Goal: Task Accomplishment & Management: Manage account settings

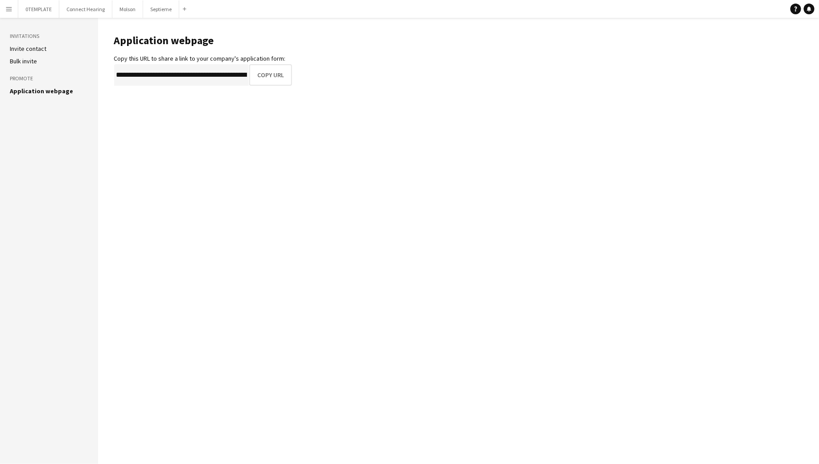
click at [12, 11] on app-icon "Menu" at bounding box center [8, 8] width 7 height 7
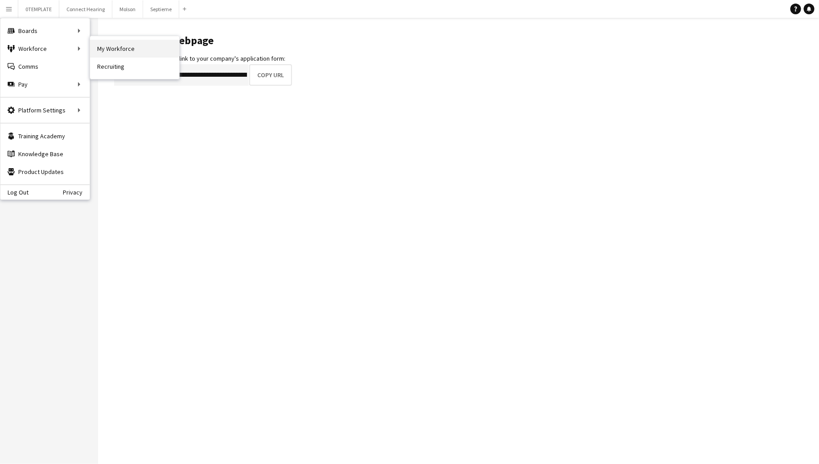
click at [110, 45] on link "My Workforce" at bounding box center [134, 49] width 89 height 18
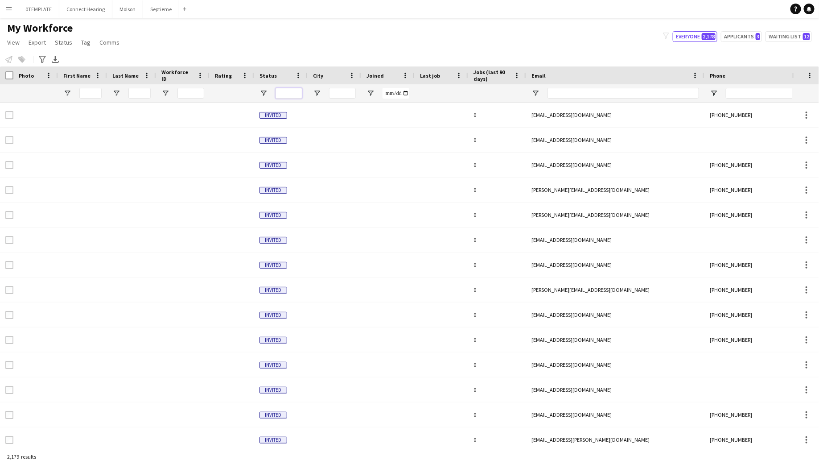
click at [280, 94] on input "Status Filter Input" at bounding box center [289, 93] width 27 height 11
click at [266, 93] on span "Open Filter Menu" at bounding box center [263, 93] width 8 height 8
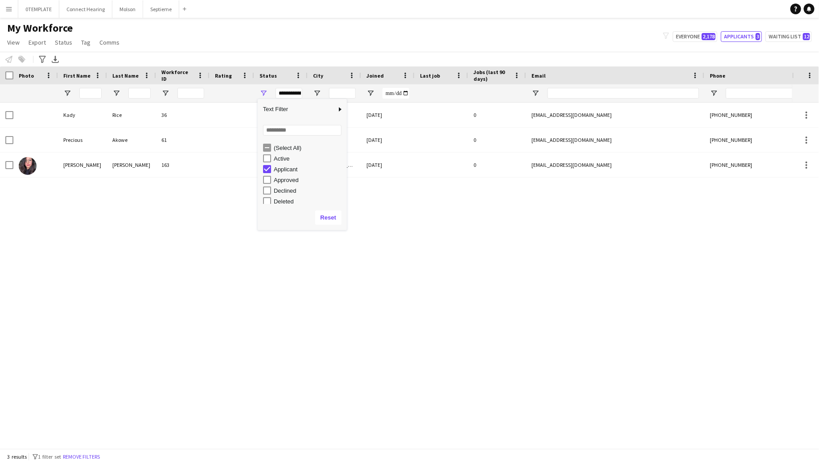
click at [212, 384] on div "[PERSON_NAME] 36 Applicant [DATE] 0 [EMAIL_ADDRESS][DOMAIN_NAME] [PHONE_NUMBER]…" at bounding box center [396, 276] width 792 height 346
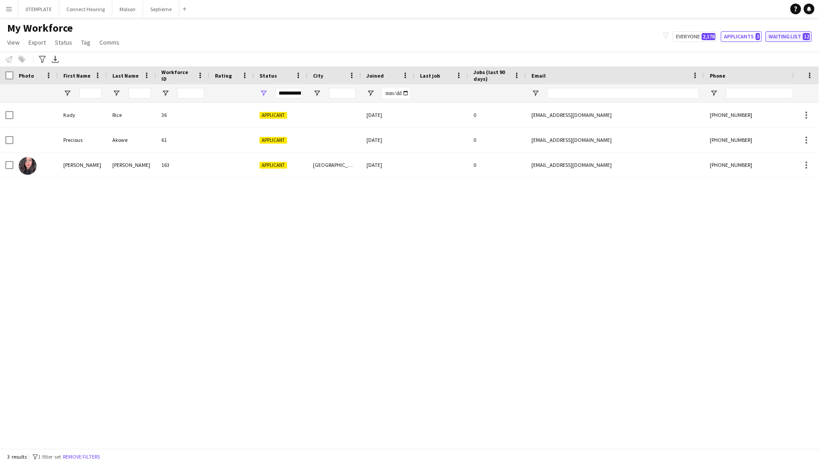
click at [777, 37] on button "Waiting list 12" at bounding box center [788, 36] width 46 height 11
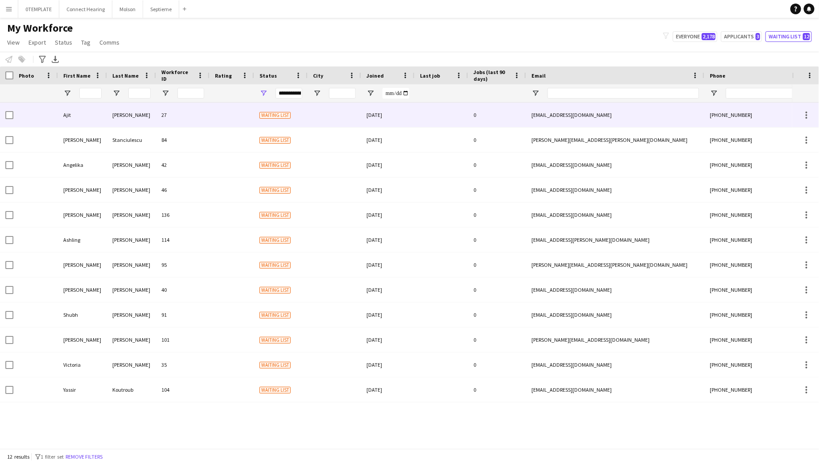
click at [223, 114] on div at bounding box center [232, 115] width 45 height 25
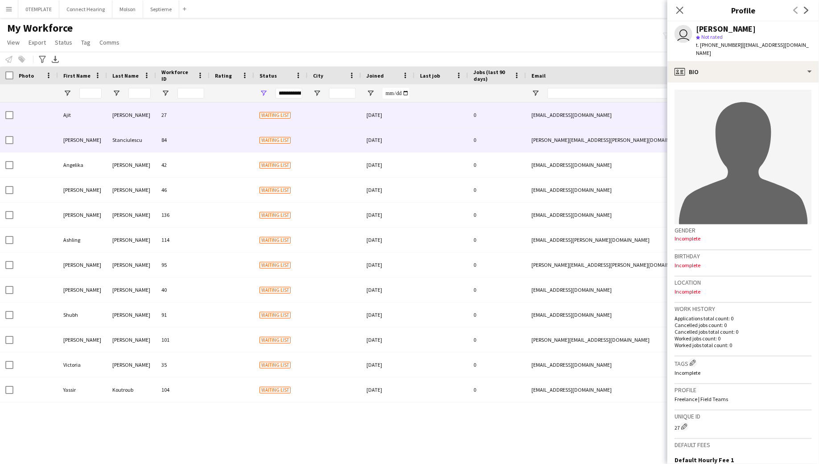
click at [213, 133] on div at bounding box center [232, 140] width 45 height 25
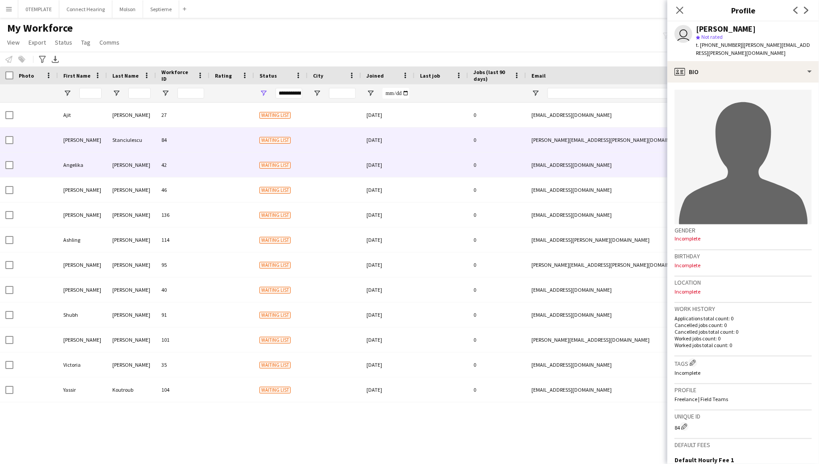
click at [210, 161] on div at bounding box center [232, 164] width 45 height 25
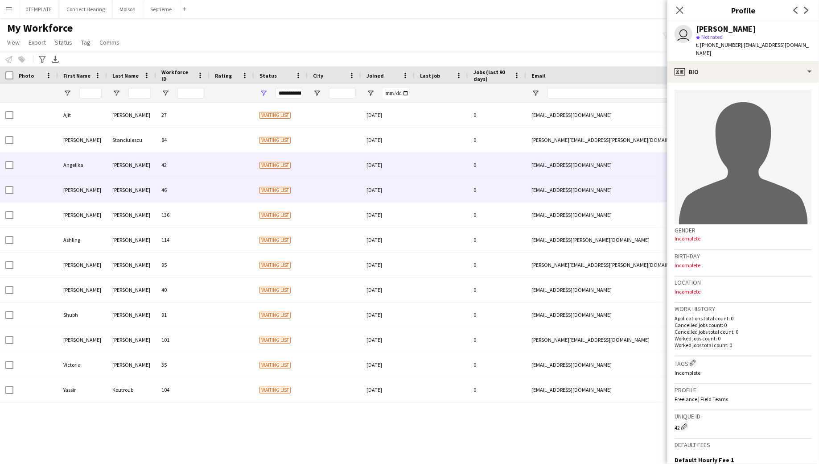
click at [211, 195] on div at bounding box center [232, 189] width 45 height 25
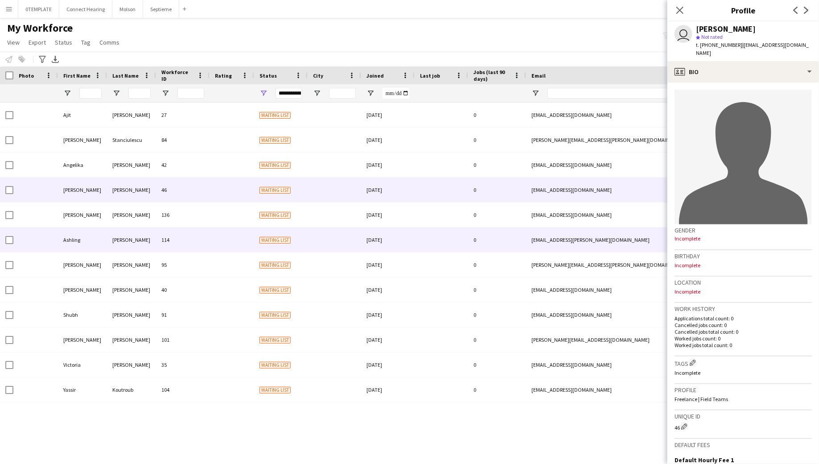
click at [212, 247] on div at bounding box center [232, 239] width 45 height 25
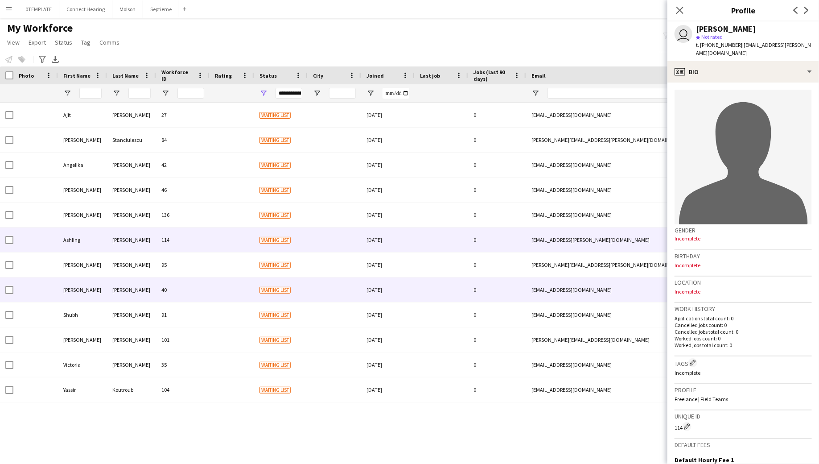
click at [207, 289] on div "40" at bounding box center [182, 289] width 53 height 25
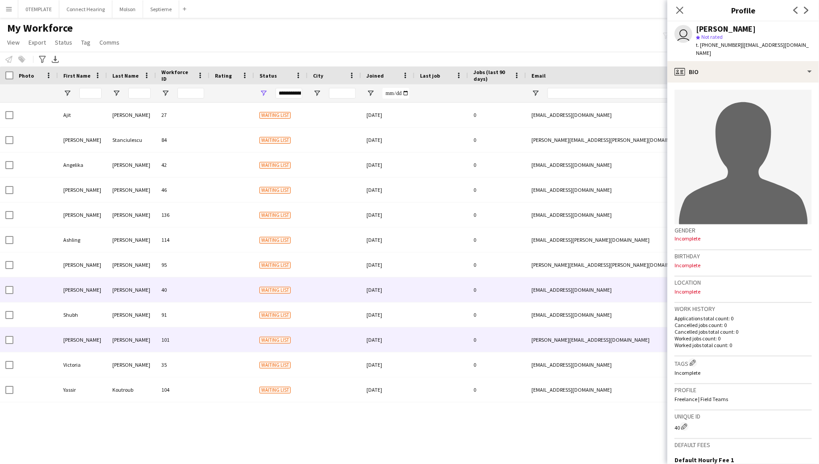
click at [206, 337] on div "101" at bounding box center [182, 339] width 53 height 25
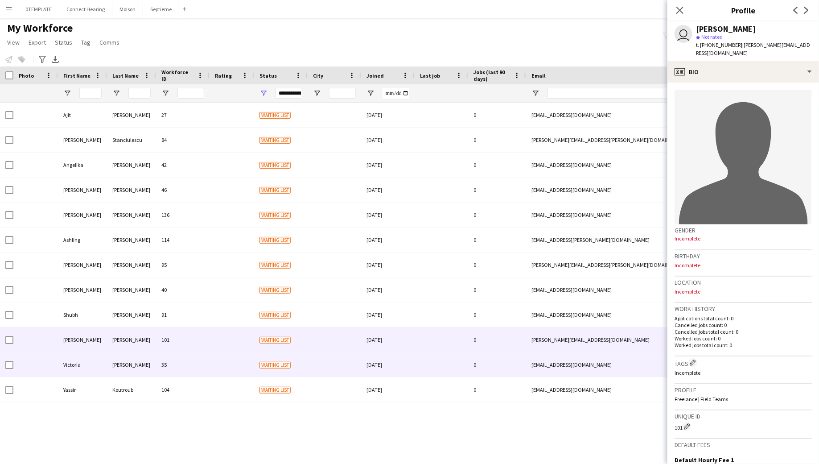
click at [203, 370] on div "35" at bounding box center [182, 364] width 53 height 25
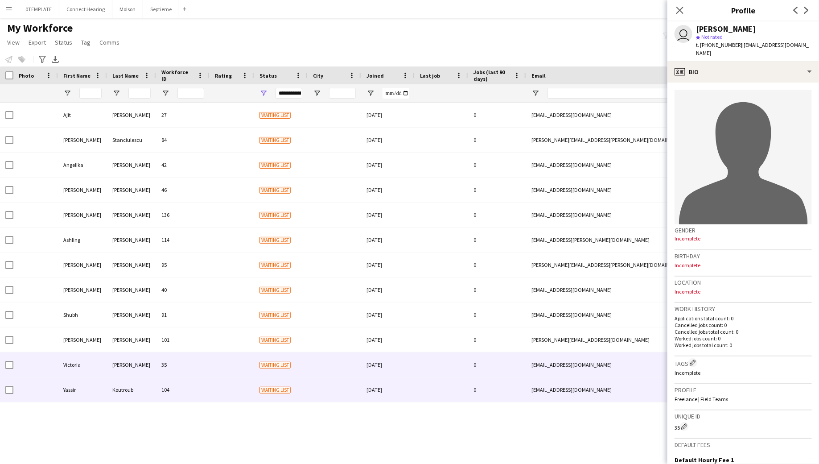
click at [202, 391] on div "104" at bounding box center [182, 389] width 53 height 25
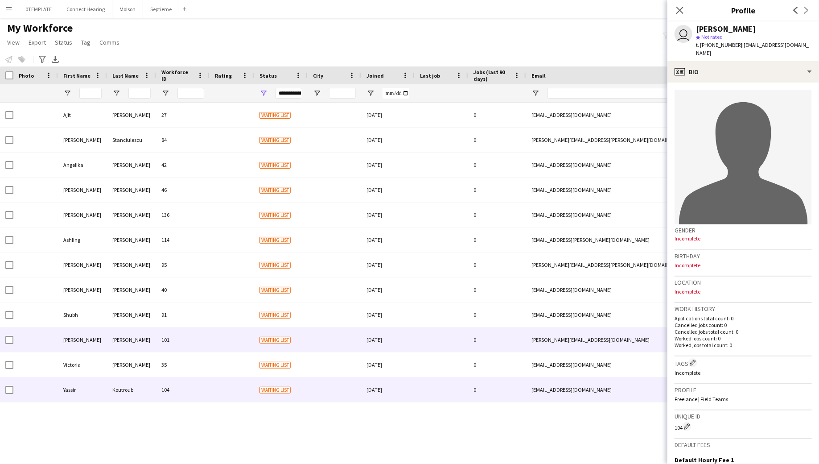
click at [198, 345] on div "101" at bounding box center [182, 339] width 53 height 25
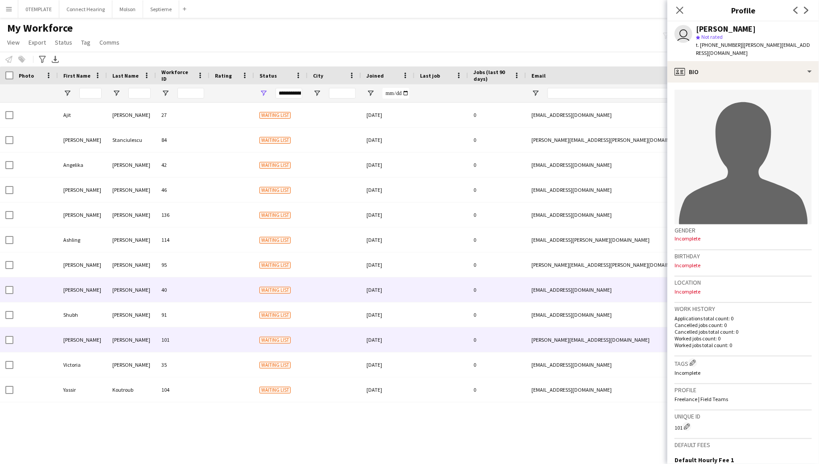
click at [201, 289] on div "40" at bounding box center [182, 289] width 53 height 25
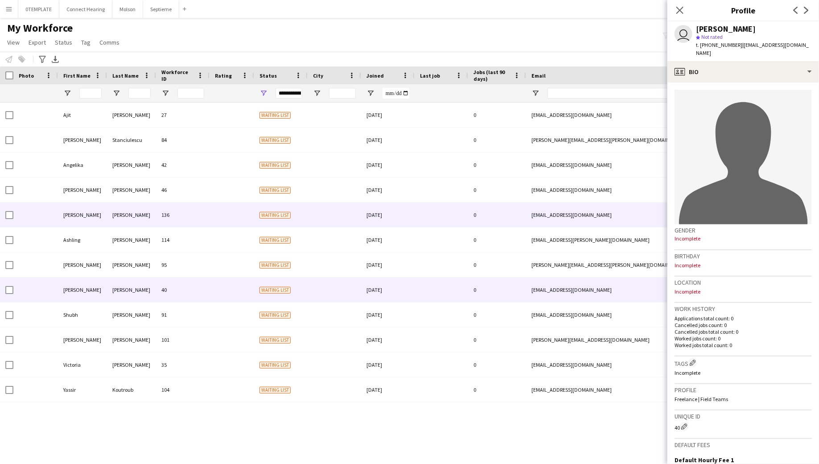
click at [200, 205] on div "136" at bounding box center [182, 214] width 53 height 25
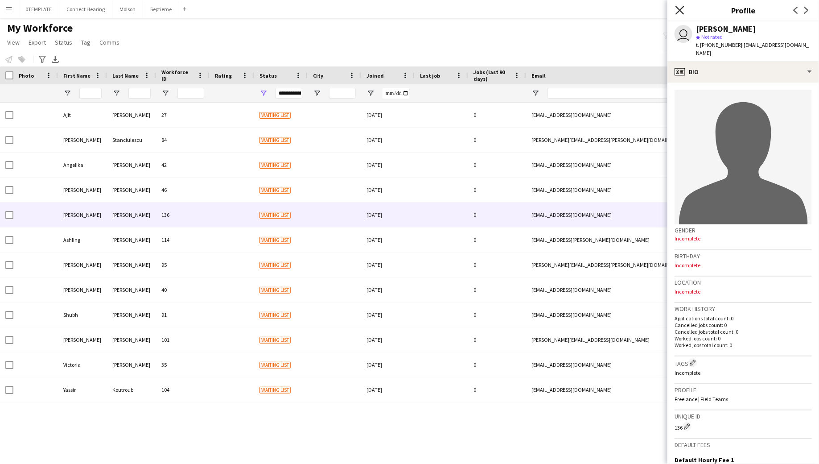
click at [682, 6] on icon "Close pop-in" at bounding box center [679, 10] width 8 height 8
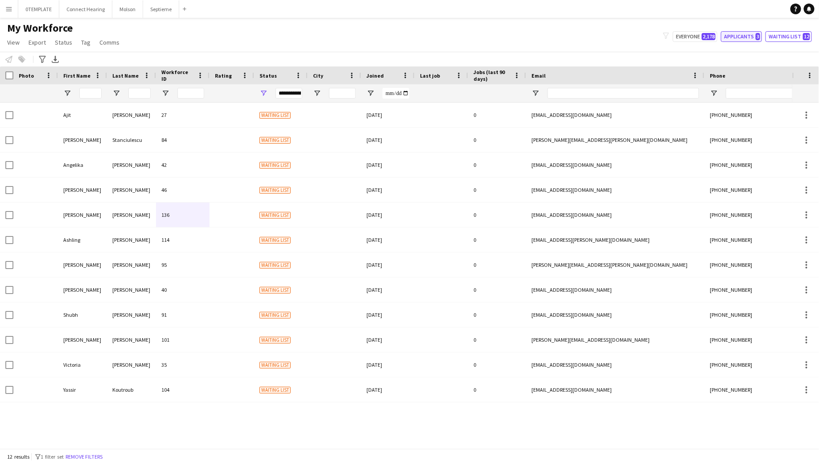
click at [741, 37] on button "Applicants 3" at bounding box center [741, 36] width 41 height 11
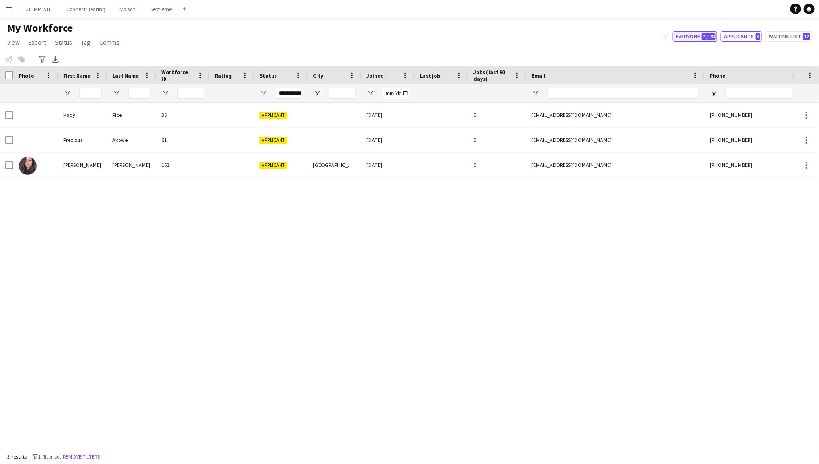
click at [690, 33] on button "Everyone 2,178" at bounding box center [695, 36] width 45 height 11
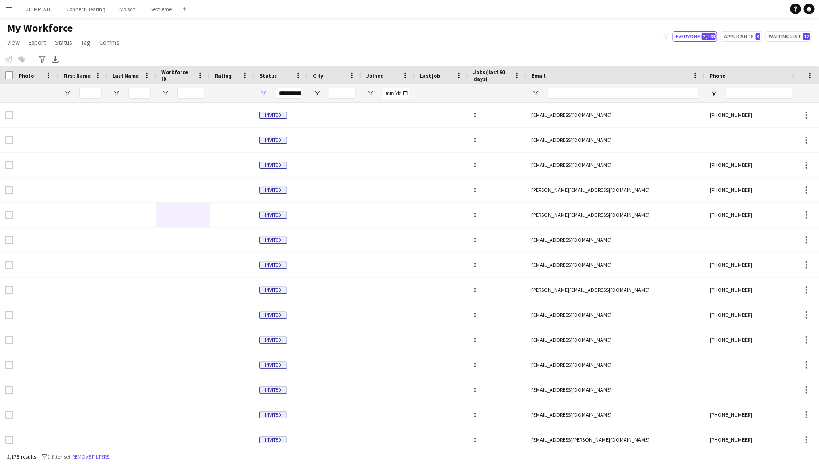
click at [284, 93] on div "**********" at bounding box center [289, 93] width 27 height 11
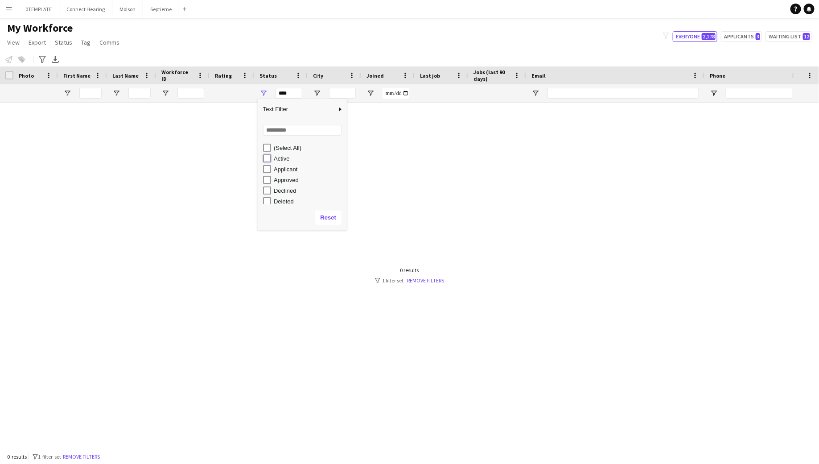
type input "**********"
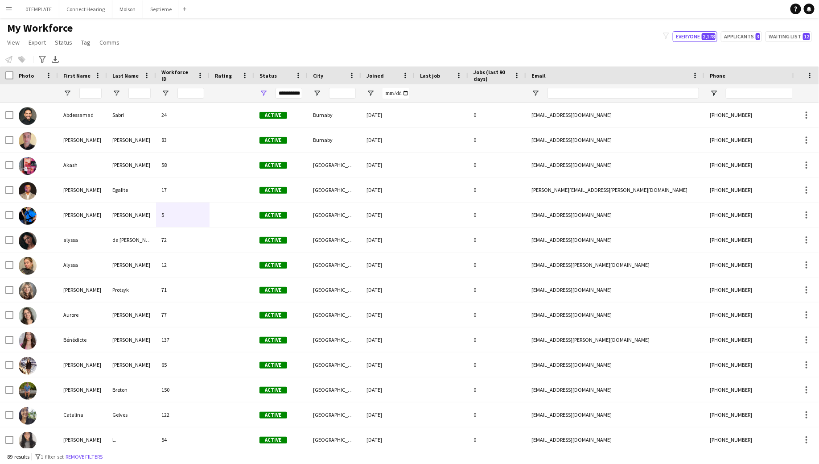
click at [339, 29] on div "My Workforce View Views Default view New view Update view Delete view Edit name…" at bounding box center [409, 36] width 819 height 30
click at [173, 75] on span "Workforce ID" at bounding box center [177, 75] width 32 height 13
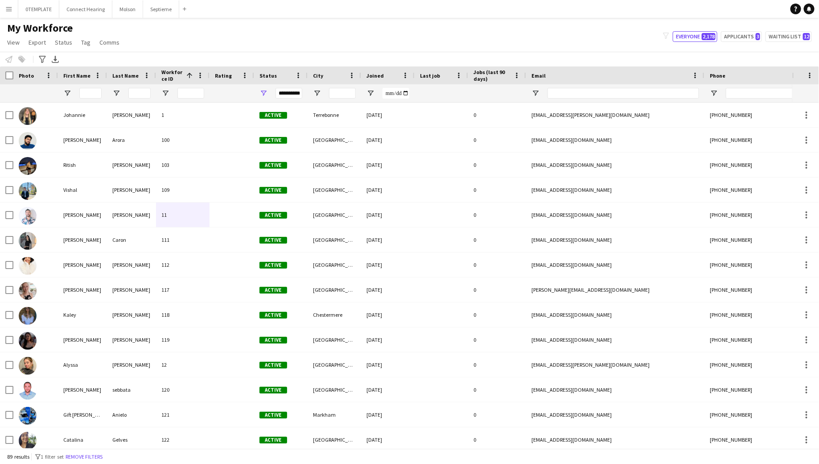
click at [173, 75] on span "Workforce ID" at bounding box center [171, 75] width 21 height 13
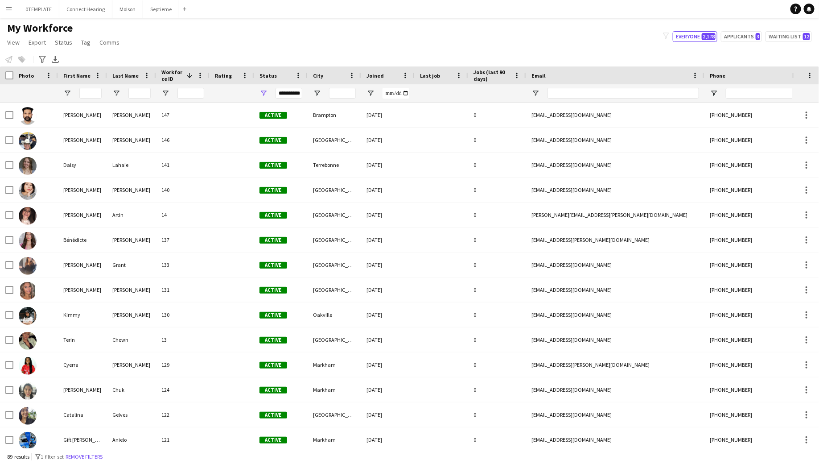
click at [191, 78] on span at bounding box center [189, 75] width 8 height 8
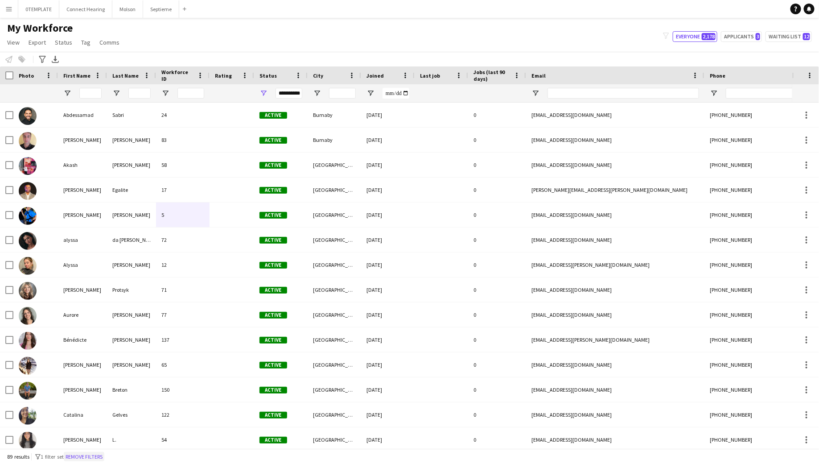
click at [86, 457] on button "Remove filters" at bounding box center [84, 457] width 41 height 10
